Goal: Check status: Check status

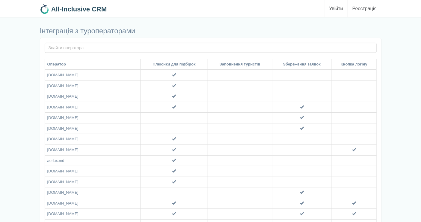
click at [336, 9] on link "Увійти" at bounding box center [336, 8] width 23 height 17
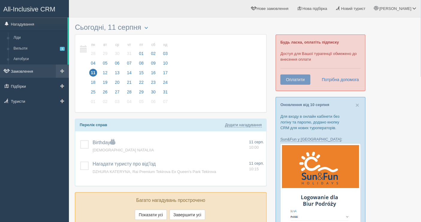
click at [34, 71] on link "Замовлення" at bounding box center [34, 70] width 69 height 13
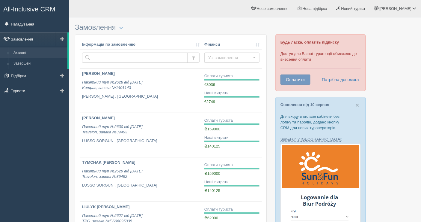
click at [25, 37] on link "Замовлення" at bounding box center [33, 38] width 67 height 13
click at [33, 29] on link "Нагадування" at bounding box center [34, 23] width 69 height 13
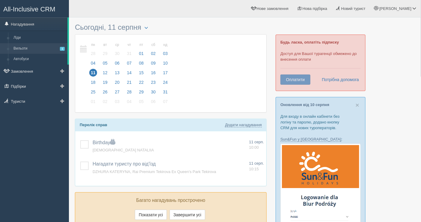
click at [28, 49] on link "Вильоти 1" at bounding box center [39, 48] width 57 height 11
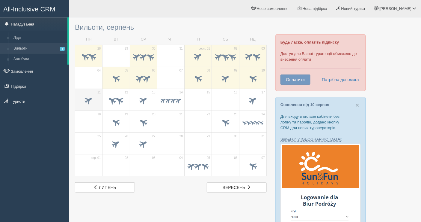
click at [87, 98] on span at bounding box center [89, 100] width 10 height 10
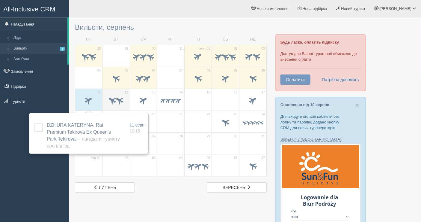
click at [109, 96] on span at bounding box center [113, 100] width 10 height 10
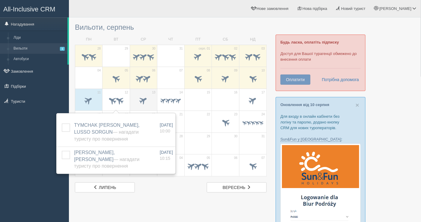
click at [141, 100] on span at bounding box center [144, 100] width 10 height 10
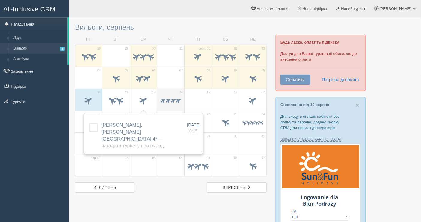
click at [166, 102] on span at bounding box center [168, 100] width 7 height 7
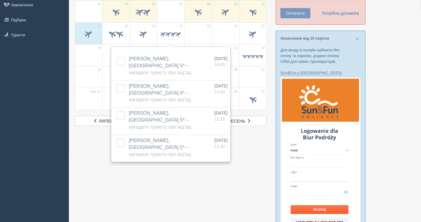
scroll to position [67, 0]
click at [253, 34] on span at bounding box center [253, 33] width 10 height 10
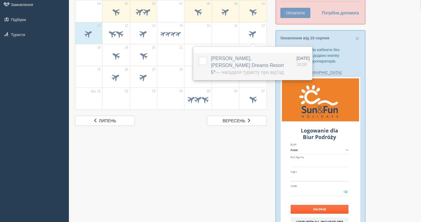
drag, startPoint x: 209, startPoint y: 56, endPoint x: 259, endPoint y: 59, distance: 49.3
click at [259, 59] on td "MYKHALCHUK ANNA, Jaz Sharm Dreams Resort 5* — Нагадати туристу про від'їзд Дода…" at bounding box center [252, 66] width 86 height 27
copy span "MYKHALCHUK ANNA"
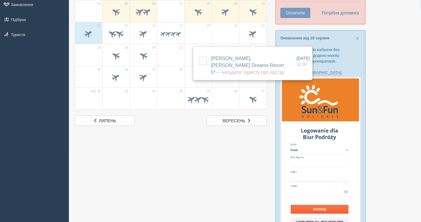
click at [40, 98] on div "All-Inclusive CRM Нагадування Ліди Вильоти 1 Автобуси" at bounding box center [34, 44] width 69 height 222
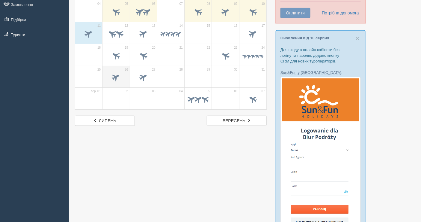
click at [111, 74] on span at bounding box center [116, 78] width 21 height 10
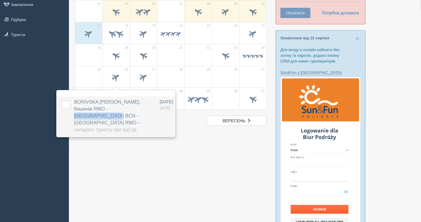
drag, startPoint x: 72, startPoint y: 100, endPoint x: 123, endPoint y: 100, distance: 51.0
click at [123, 100] on td "BORIVSKA SVITLANA, Кишинів RMO - Барселона BCN - Кишинів RMO — Нагадати туристу…" at bounding box center [115, 116] width 86 height 40
click at [123, 100] on span "BORIVSKA SVITLANA, Кишинів RMO - Барселона BCN - Кишинів RMO — Нагадати туристу…" at bounding box center [107, 115] width 67 height 32
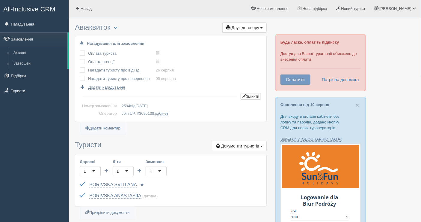
click at [20, 131] on div "All-Inclusive CRM Нагадування Замовлення Активні Завершені" at bounding box center [34, 111] width 69 height 222
drag, startPoint x: 86, startPoint y: 184, endPoint x: 196, endPoint y: 167, distance: 111.4
click at [194, 170] on div "Дорослі 1 1 Діти 1 1 Замовник Ні Ні Обрати замовника... (замовник) Обрати іншог…" at bounding box center [170, 180] width 191 height 52
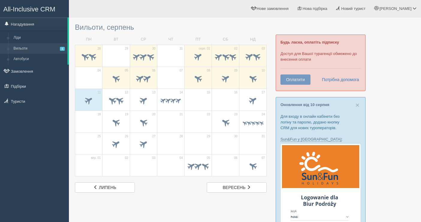
scroll to position [67, 0]
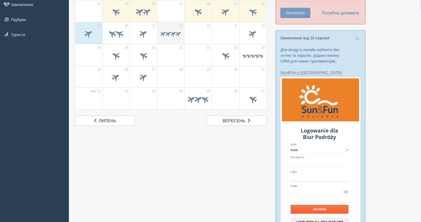
click at [174, 32] on span at bounding box center [173, 33] width 7 height 7
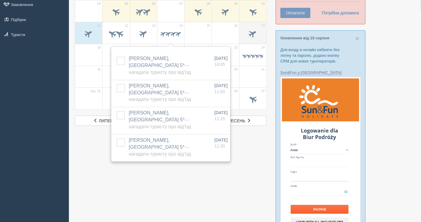
click at [245, 34] on span at bounding box center [253, 34] width 21 height 10
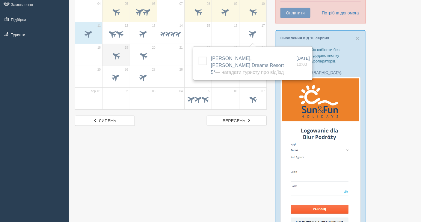
click at [106, 54] on span at bounding box center [116, 56] width 21 height 10
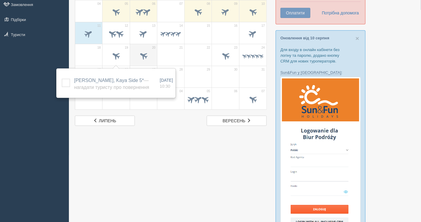
click at [143, 50] on div at bounding box center [143, 56] width 21 height 13
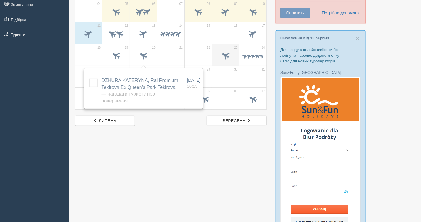
click at [223, 51] on span at bounding box center [226, 55] width 10 height 10
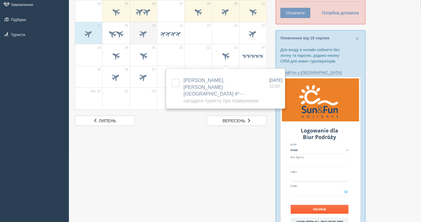
click at [139, 34] on span at bounding box center [144, 33] width 10 height 10
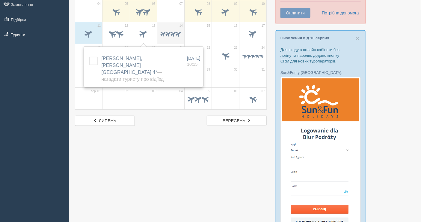
click at [165, 32] on span at bounding box center [168, 33] width 7 height 7
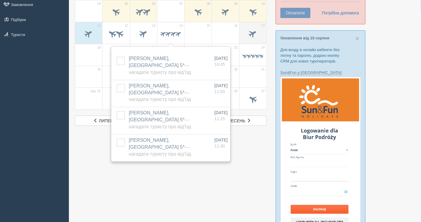
click at [253, 30] on span at bounding box center [253, 33] width 10 height 10
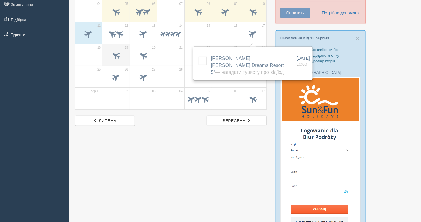
click at [118, 50] on div at bounding box center [116, 56] width 21 height 13
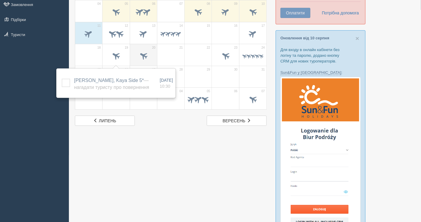
click at [134, 51] on span at bounding box center [143, 56] width 21 height 10
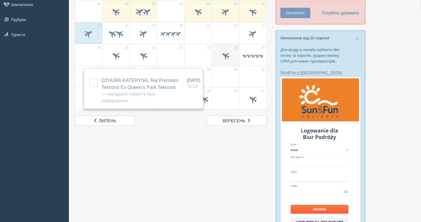
click at [221, 55] on span at bounding box center [226, 55] width 10 height 10
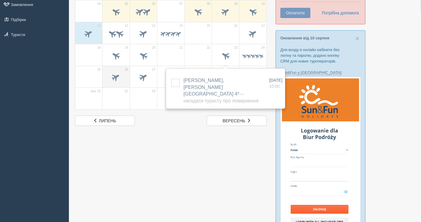
click at [118, 73] on span at bounding box center [116, 77] width 10 height 10
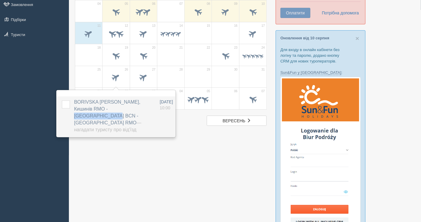
drag, startPoint x: 73, startPoint y: 99, endPoint x: 122, endPoint y: 100, distance: 49.5
click at [122, 100] on td "BORIVSKA SVITLANA, Кишинів RMO - Барселона BCN - Кишинів RMO — Нагадати туристу…" at bounding box center [115, 116] width 86 height 40
copy span "BORIVSKA SVITLANA"
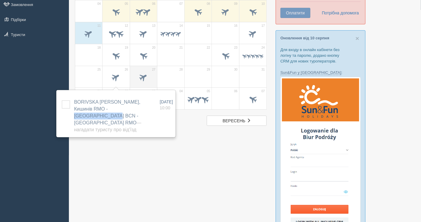
click at [151, 77] on span at bounding box center [143, 78] width 21 height 10
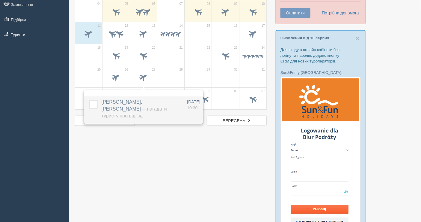
drag, startPoint x: 100, startPoint y: 99, endPoint x: 157, endPoint y: 103, distance: 58.1
click at [159, 103] on td "BANTSER OLEKSANDRA, Baia Salima Kemer — Нагадати туристу про від'їзд Додати інш…" at bounding box center [142, 109] width 86 height 27
copy span "BANTSER OLEKSANDRA"
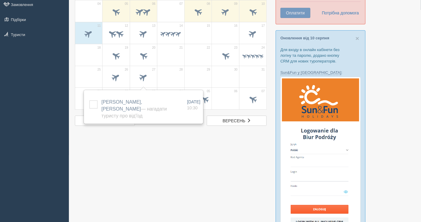
click at [0, 92] on div "All-Inclusive CRM Нагадування Ліди Вильоти 1 Автобуси" at bounding box center [34, 44] width 69 height 222
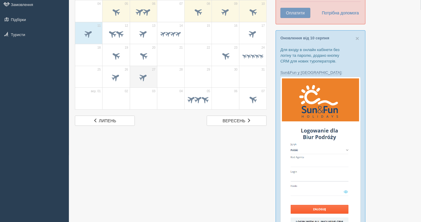
click at [136, 83] on div at bounding box center [143, 78] width 21 height 13
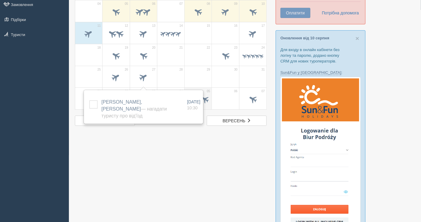
click at [206, 95] on span at bounding box center [205, 98] width 9 height 9
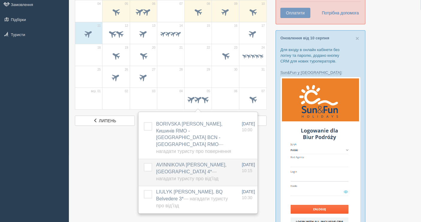
drag, startPoint x: 154, startPoint y: 153, endPoint x: 214, endPoint y: 158, distance: 59.9
click at [214, 159] on td "AVINNIKOVA MYROSLAVA, Porto Greco Village 4* — Нагадати туристу про від'їзд Дод…" at bounding box center [197, 172] width 86 height 27
copy span "AVINNIKOVA [PERSON_NAME]"
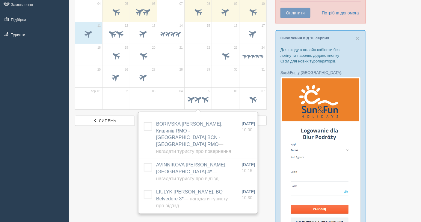
drag, startPoint x: 20, startPoint y: 107, endPoint x: 32, endPoint y: 99, distance: 14.3
click at [20, 107] on div "All-Inclusive CRM Нагадування Ліди Вильоти 1 Автобуси" at bounding box center [34, 44] width 69 height 222
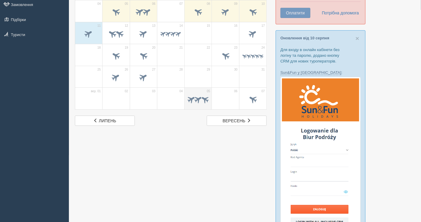
click at [194, 99] on span at bounding box center [198, 98] width 9 height 9
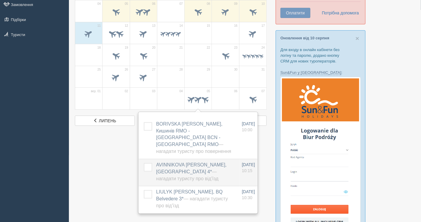
click at [169, 162] on span "AVINNIKOVA MYROSLAVA, Porto Greco Village 4* — Нагадати туристу про від'їзд" at bounding box center [191, 171] width 70 height 19
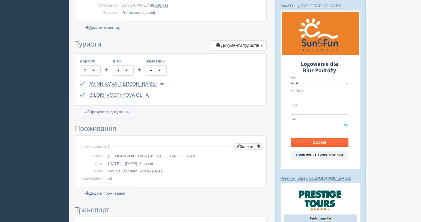
scroll to position [133, 0]
drag, startPoint x: 88, startPoint y: 94, endPoint x: 101, endPoint y: 84, distance: 16.1
click at [105, 83] on div "Дорослі 2 2 Діти 0 0 Замовник [PERSON_NAME] Обрати замовника... (замовник) Обра…" at bounding box center [170, 80] width 191 height 52
drag, startPoint x: 87, startPoint y: 87, endPoint x: 165, endPoint y: 95, distance: 79.0
click at [165, 95] on div "Дорослі 2 2 Діти 0 0 Замовник Ні Ні Обрати замовника... (замовник) Обрати іншог…" at bounding box center [170, 80] width 191 height 52
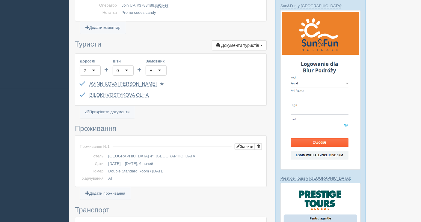
drag, startPoint x: 85, startPoint y: 95, endPoint x: 148, endPoint y: 91, distance: 63.1
click at [148, 91] on div "BILOKHVOSTYKOVA OLHA FG874787 до 06.11.2027 Паспорт 2 Обрати іншого..." at bounding box center [171, 95] width 182 height 11
drag, startPoint x: 162, startPoint y: 93, endPoint x: 77, endPoint y: 97, distance: 85.0
click at [77, 97] on div "Дорослі 2 2 Діти 0 0 Замовник Ні Ні Обрати замовника... (замовник) Обрати іншог…" at bounding box center [170, 80] width 191 height 52
click at [94, 93] on link "BILOKHVOSTYKOVA OLHA" at bounding box center [118, 94] width 59 height 5
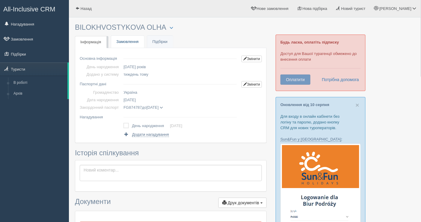
click at [128, 36] on link "Замовлення" at bounding box center [127, 42] width 33 height 12
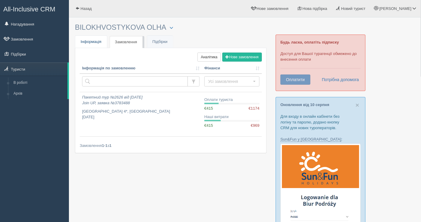
click at [92, 37] on link "Інфо Інформація" at bounding box center [91, 42] width 32 height 12
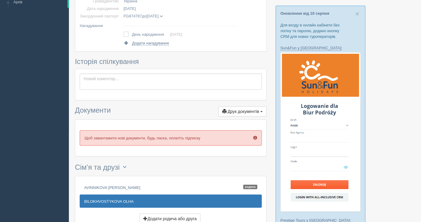
scroll to position [133, 0]
